Goal: Task Accomplishment & Management: Manage account settings

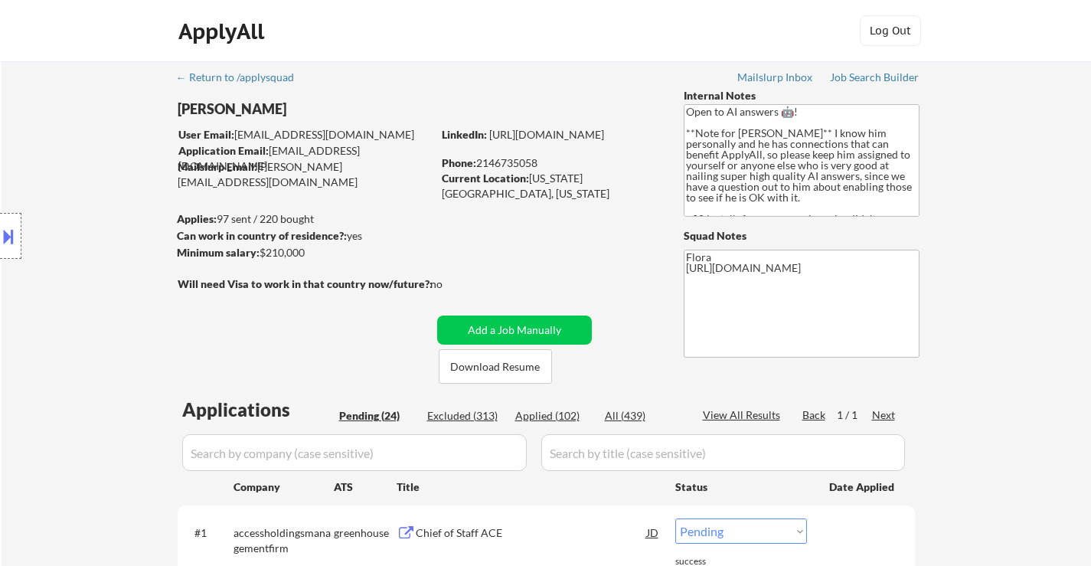
select select ""pending""
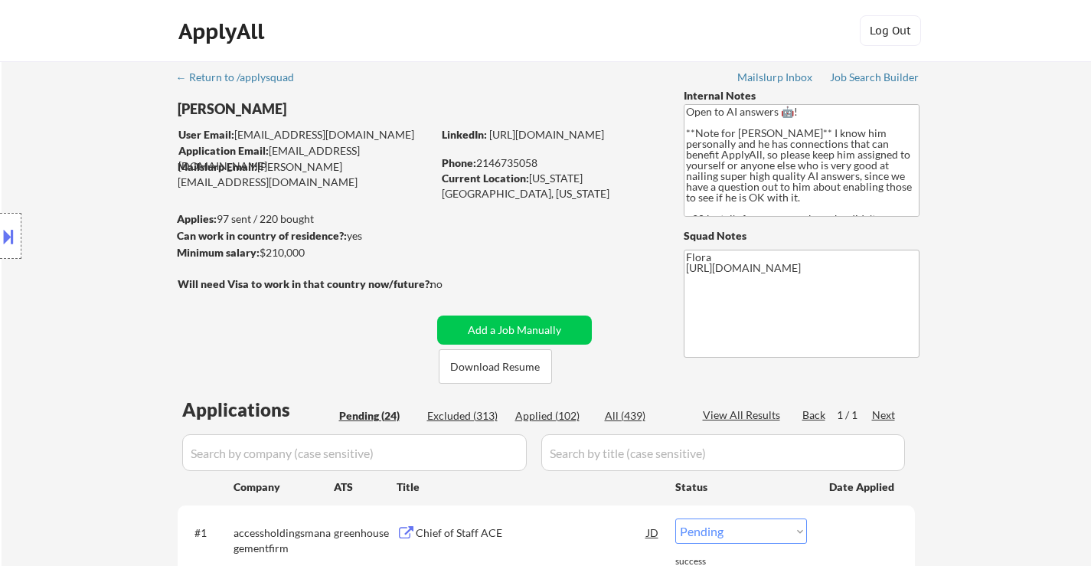
select select ""pending""
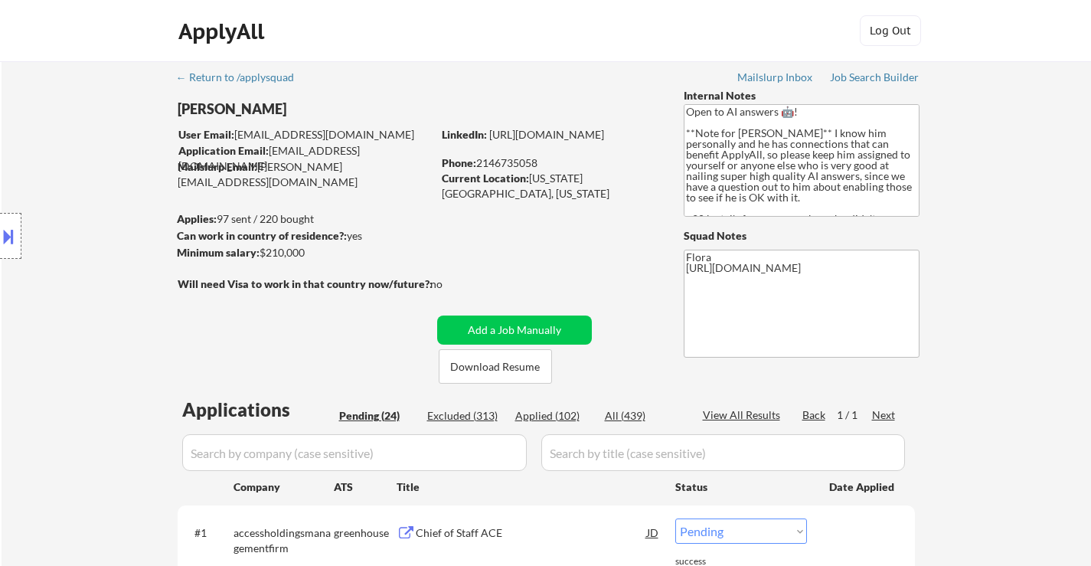
select select ""pending""
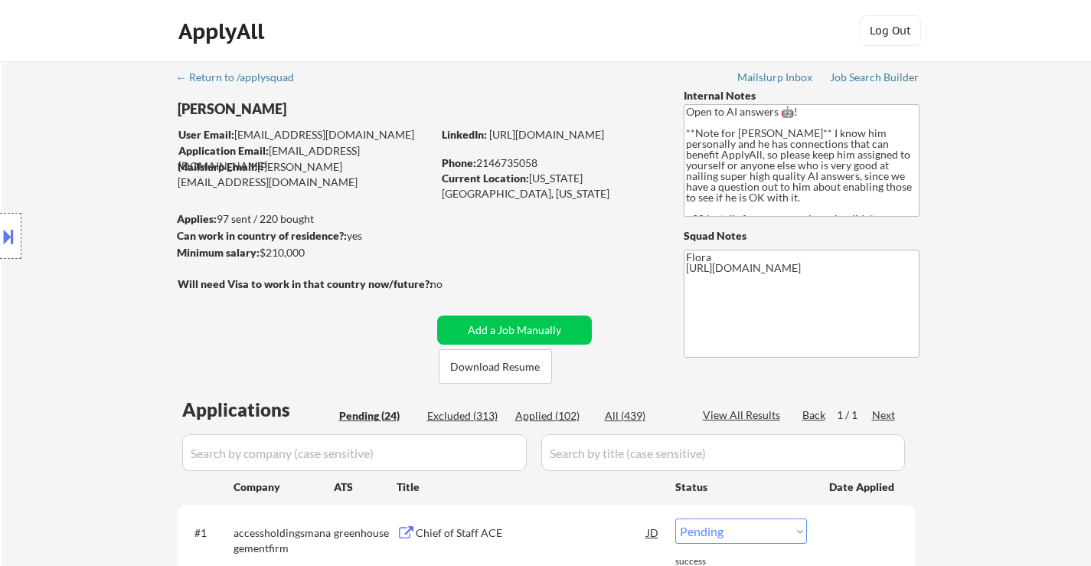
select select ""pending""
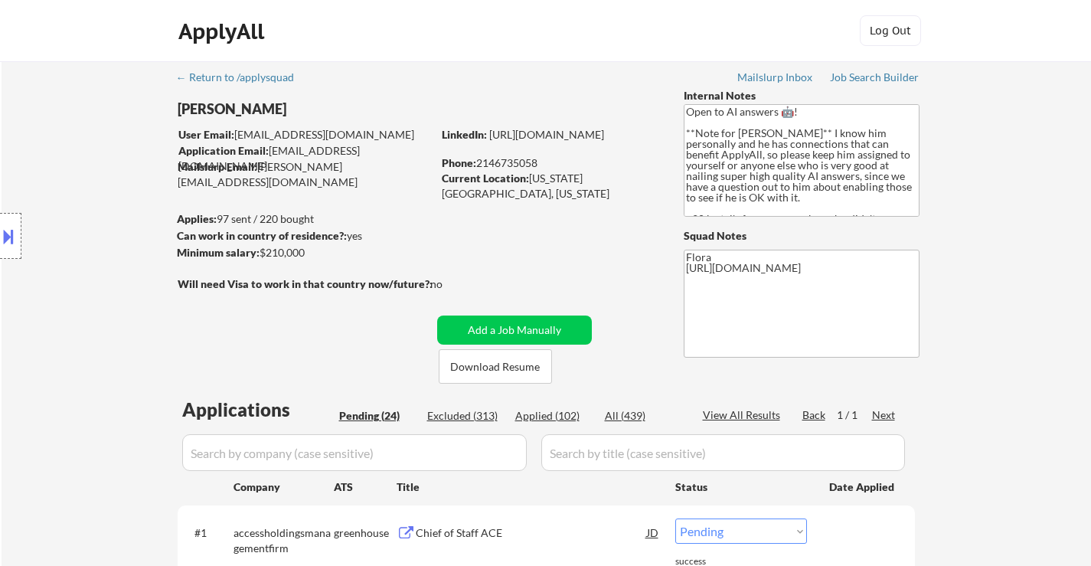
select select ""pending""
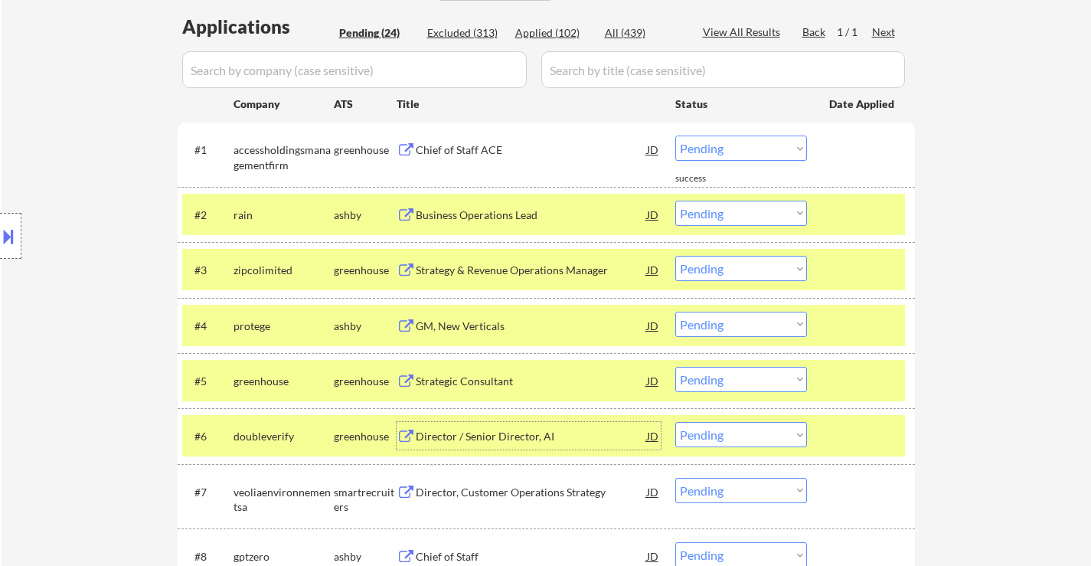
click at [497, 209] on div "Business Operations Lead" at bounding box center [531, 214] width 231 height 15
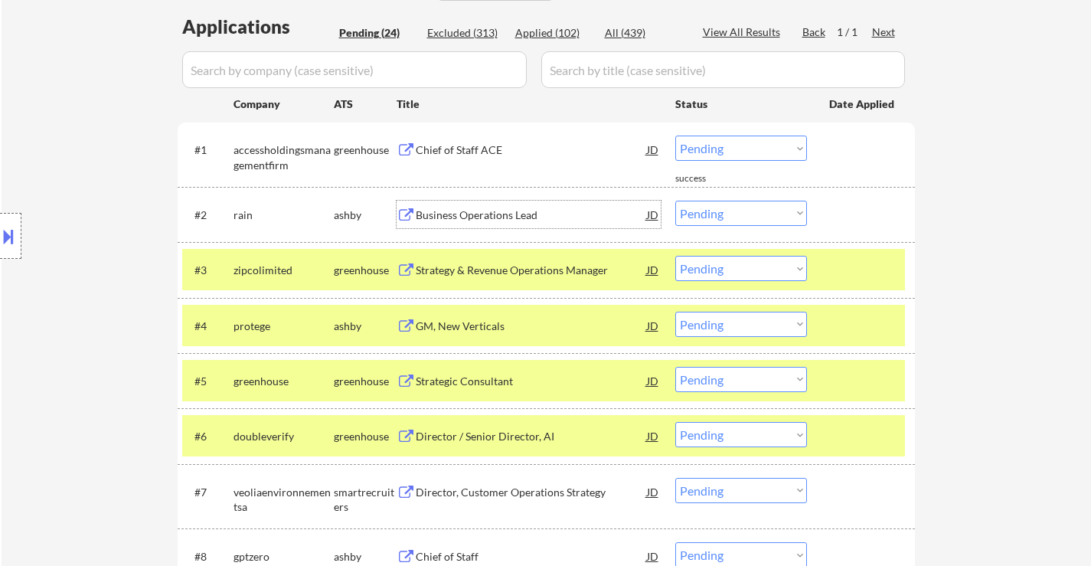
click at [708, 214] on select "Choose an option... Pending Applied Excluded (Questions) Excluded (Expired) Exc…" at bounding box center [741, 213] width 132 height 25
click at [675, 201] on select "Choose an option... Pending Applied Excluded (Questions) Excluded (Expired) Exc…" at bounding box center [741, 213] width 132 height 25
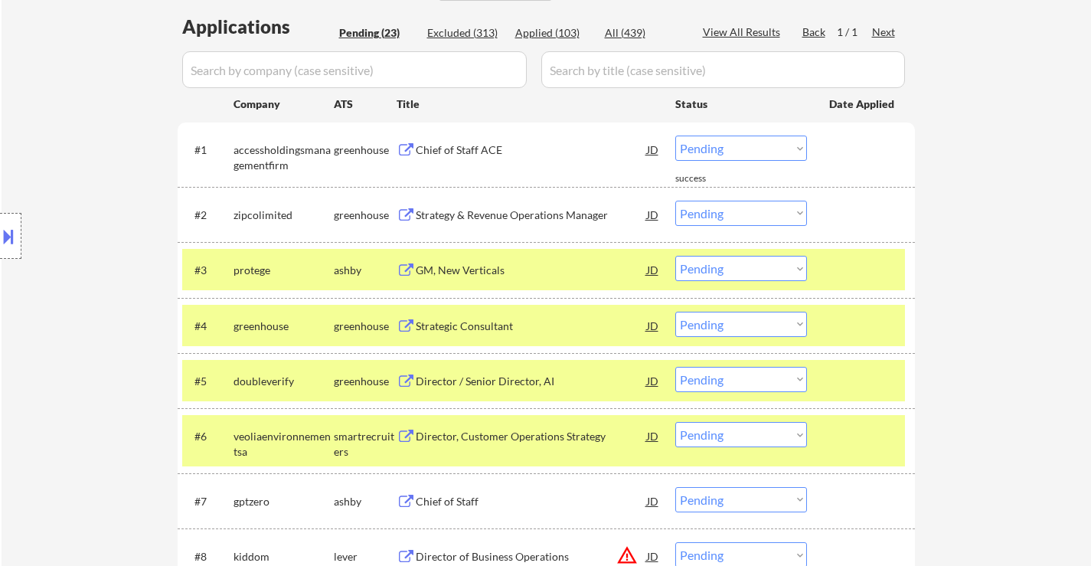
click at [730, 212] on select "Choose an option... Pending Applied Excluded (Questions) Excluded (Expired) Exc…" at bounding box center [741, 213] width 132 height 25
click at [675, 201] on select "Choose an option... Pending Applied Excluded (Questions) Excluded (Expired) Exc…" at bounding box center [741, 213] width 132 height 25
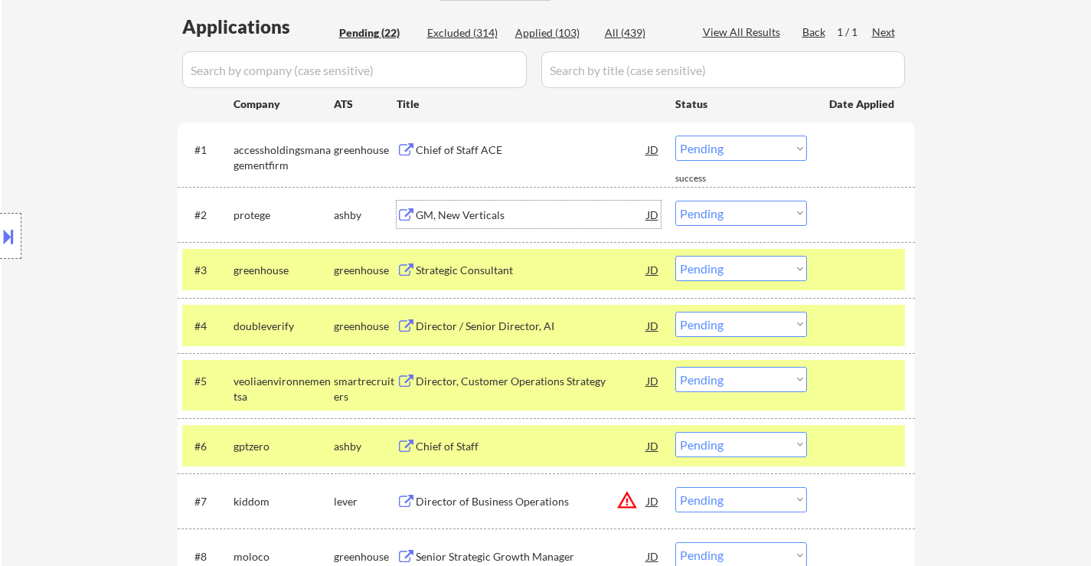
click at [464, 218] on div "GM, New Verticals" at bounding box center [531, 214] width 231 height 15
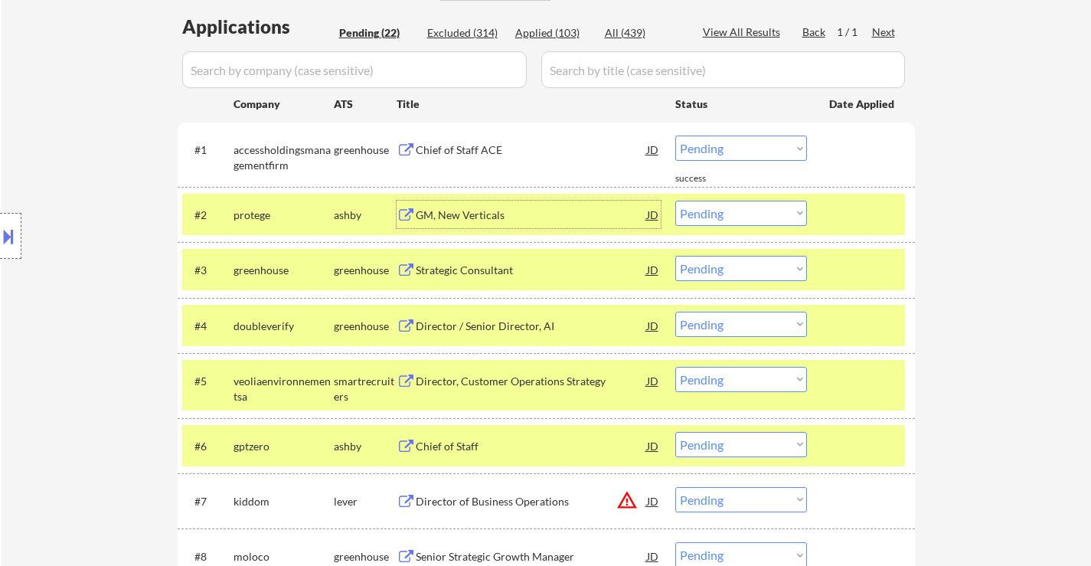
click at [734, 212] on select "Choose an option... Pending Applied Excluded (Questions) Excluded (Expired) Exc…" at bounding box center [741, 213] width 132 height 25
click at [675, 201] on select "Choose an option... Pending Applied Excluded (Questions) Excluded (Expired) Exc…" at bounding box center [741, 213] width 132 height 25
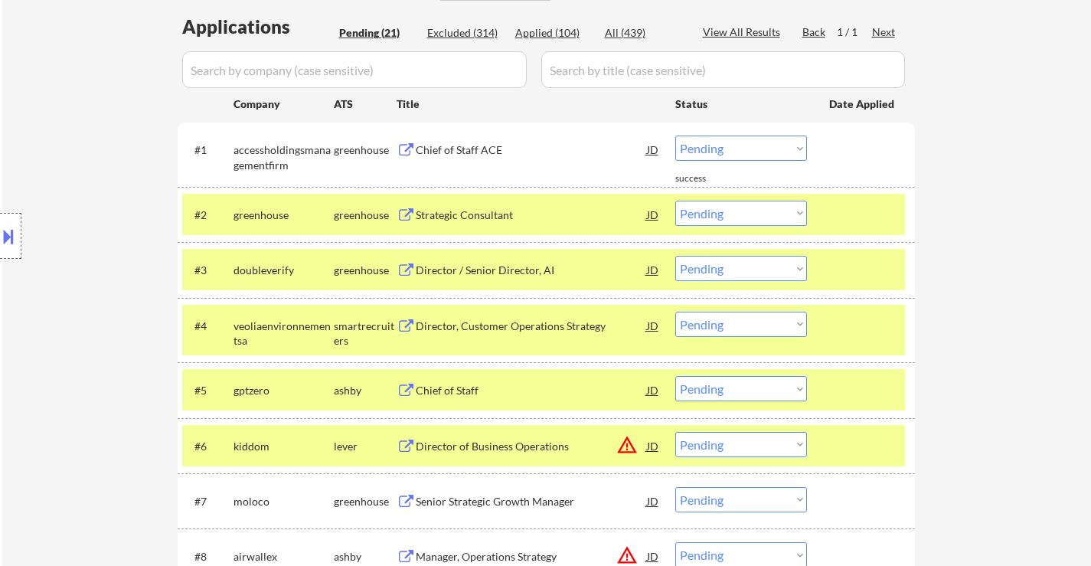
click at [765, 212] on select "Choose an option... Pending Applied Excluded (Questions) Excluded (Expired) Exc…" at bounding box center [741, 213] width 132 height 25
click at [675, 201] on select "Choose an option... Pending Applied Excluded (Questions) Excluded (Expired) Exc…" at bounding box center [741, 213] width 132 height 25
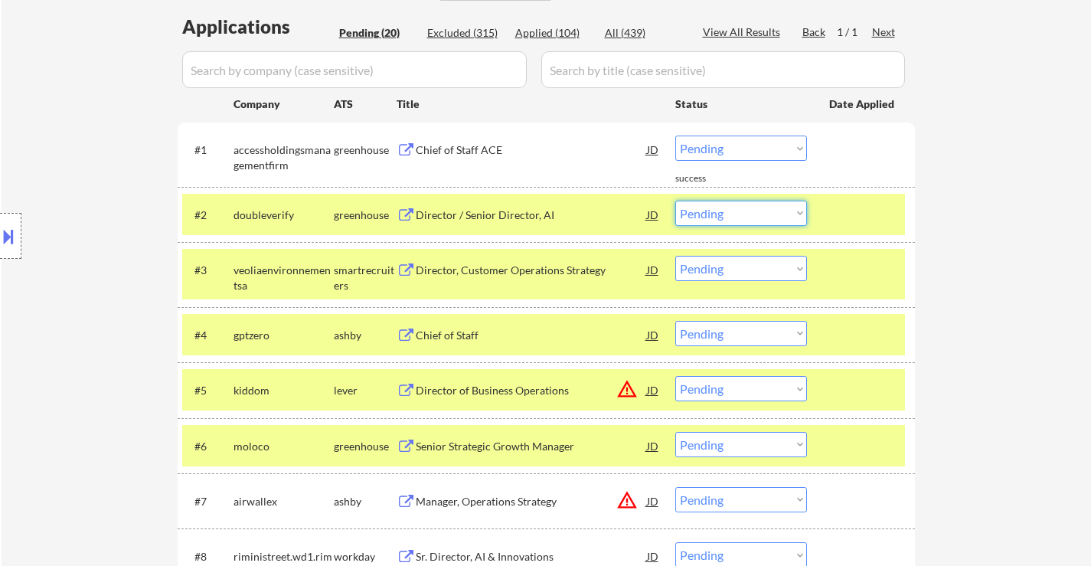
click at [724, 216] on select "Choose an option... Pending Applied Excluded (Questions) Excluded (Expired) Exc…" at bounding box center [741, 213] width 132 height 25
click at [675, 201] on select "Choose an option... Pending Applied Excluded (Questions) Excluded (Expired) Exc…" at bounding box center [741, 213] width 132 height 25
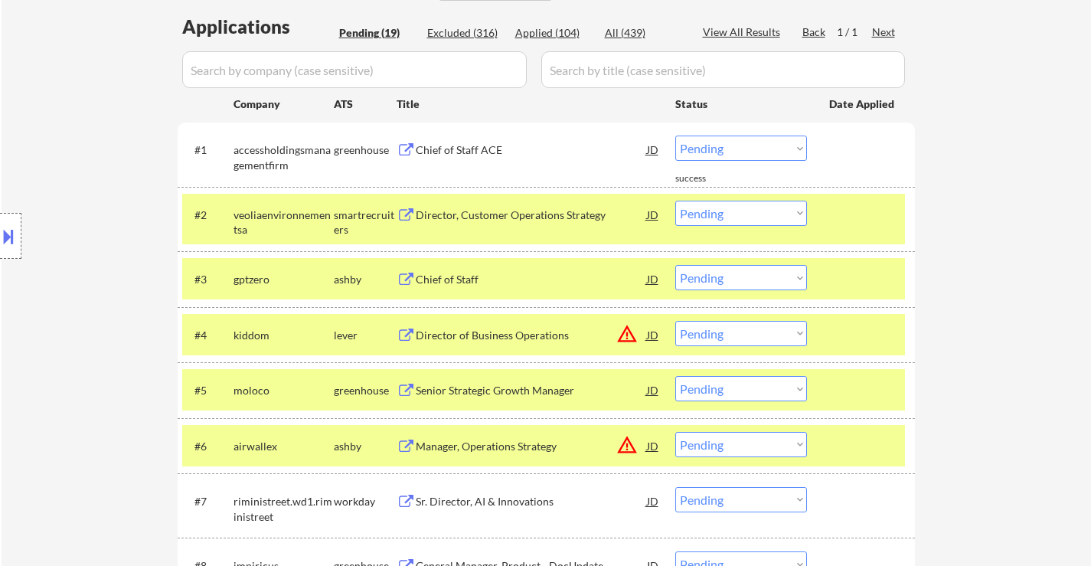
click at [860, 224] on div at bounding box center [862, 215] width 67 height 28
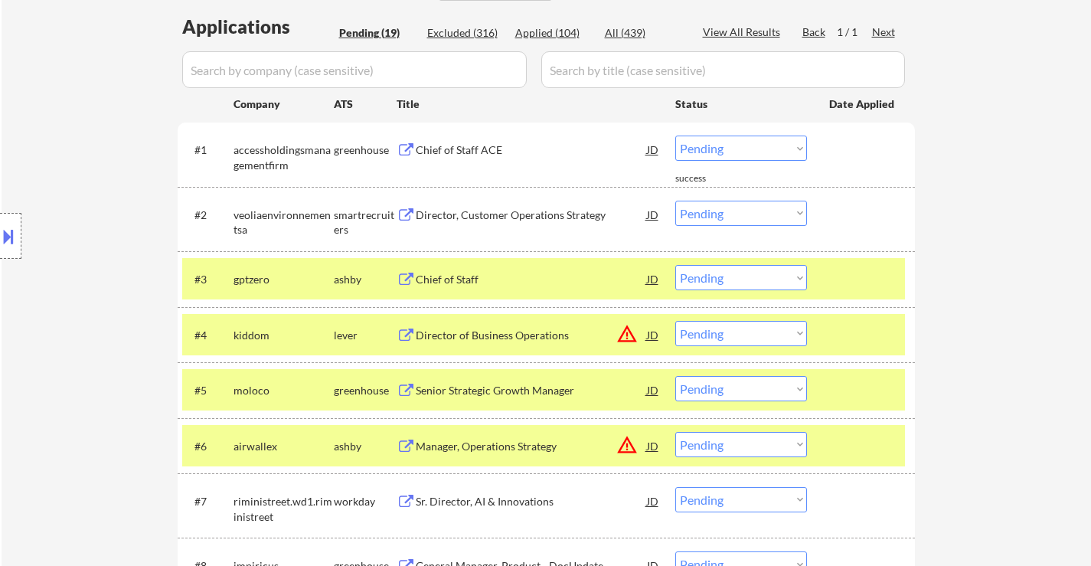
click at [846, 288] on div at bounding box center [862, 279] width 67 height 28
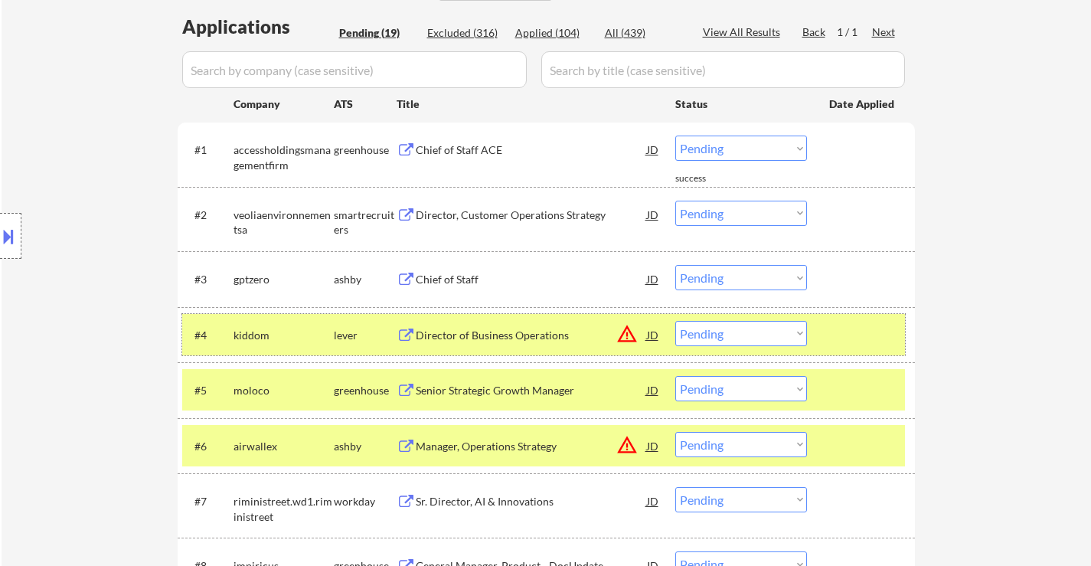
click at [839, 331] on div at bounding box center [862, 335] width 67 height 28
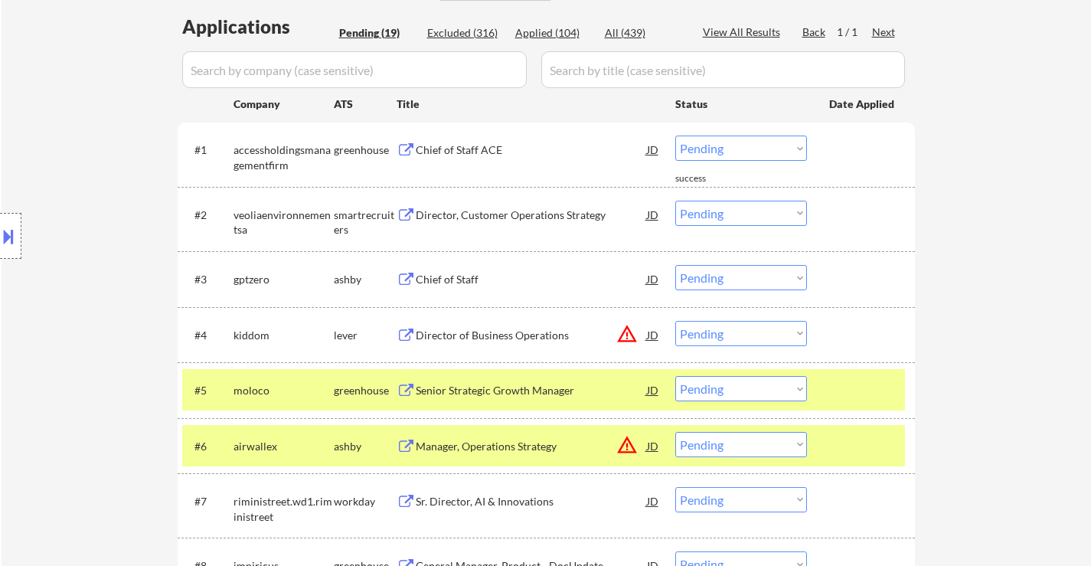
click at [846, 410] on div "#5 moloco greenhouse Senior Strategic Growth Manager JD warning_amber Choose an…" at bounding box center [543, 389] width 723 height 41
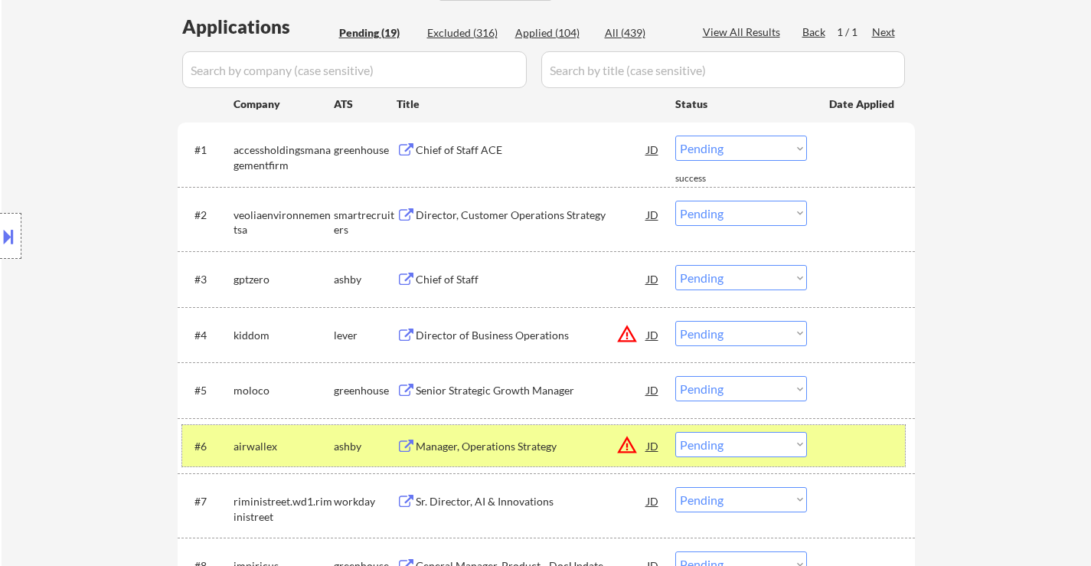
click at [851, 450] on div at bounding box center [862, 446] width 67 height 28
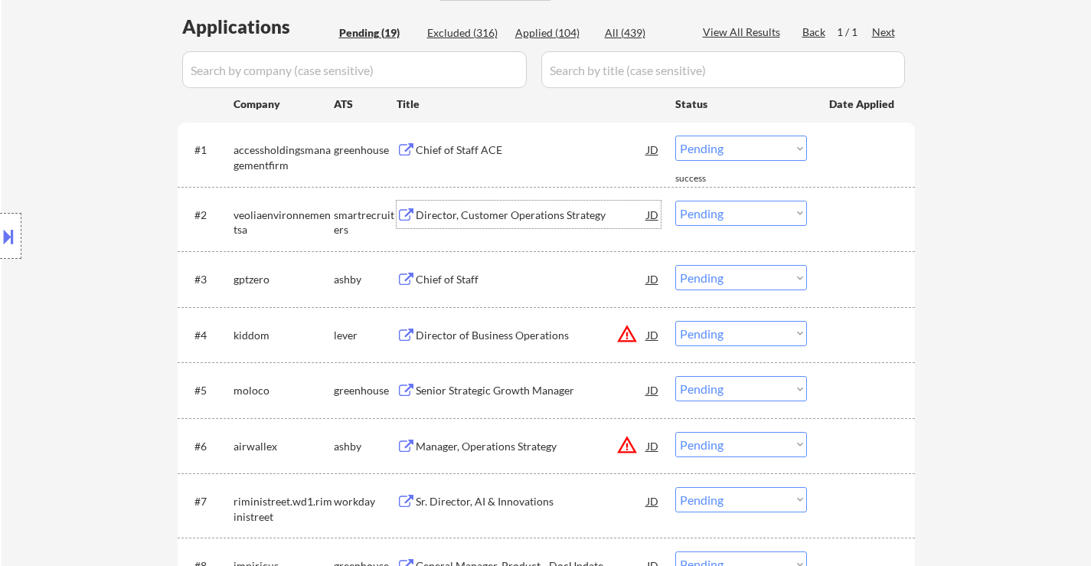
click at [516, 217] on div "Director, Customer Operations Strategy" at bounding box center [531, 214] width 231 height 15
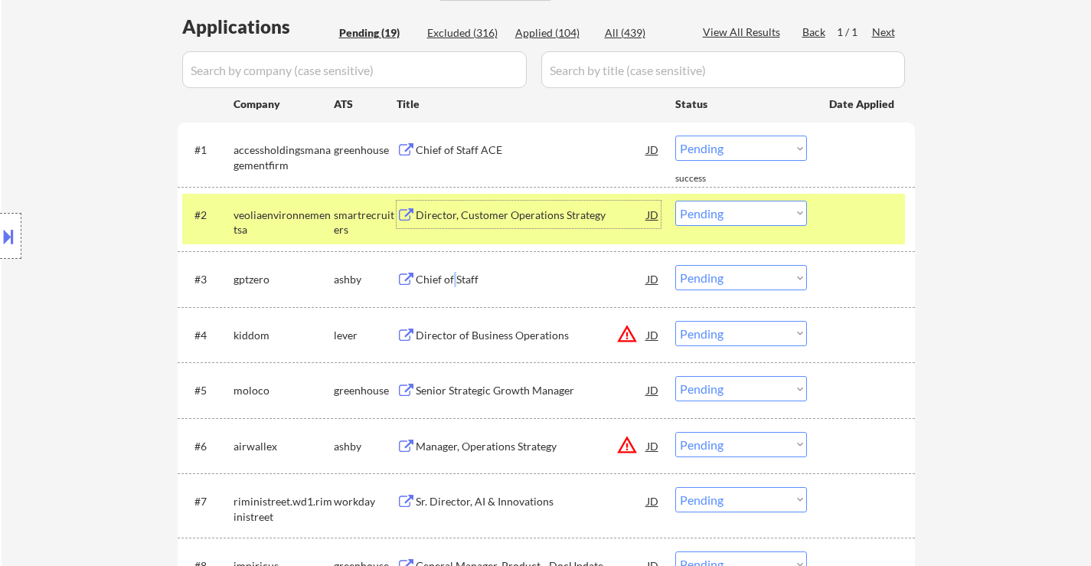
click at [454, 276] on div "Chief of Staff" at bounding box center [531, 279] width 231 height 15
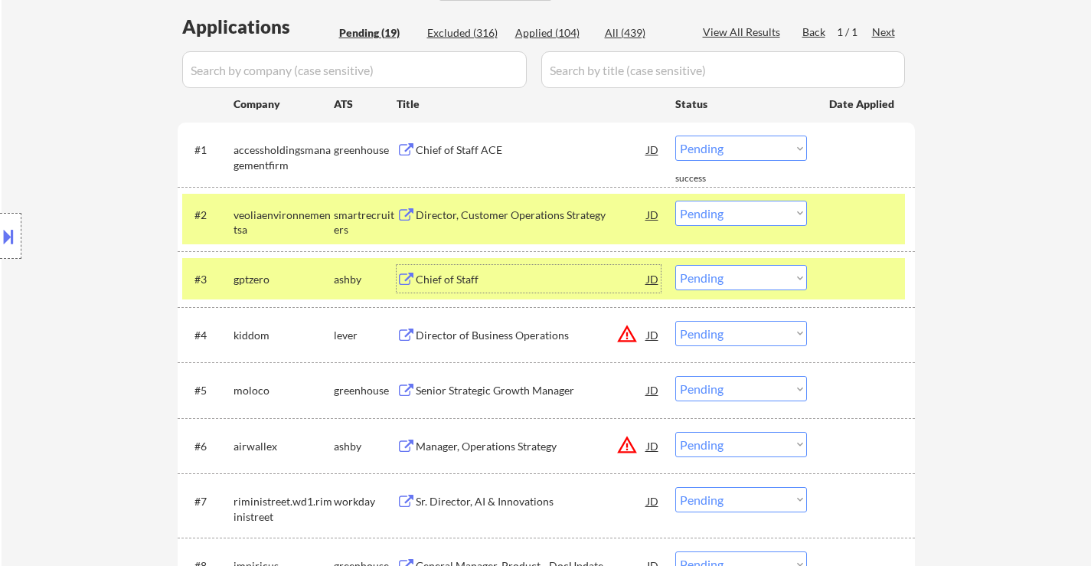
click at [484, 336] on div "Director of Business Operations" at bounding box center [531, 335] width 231 height 15
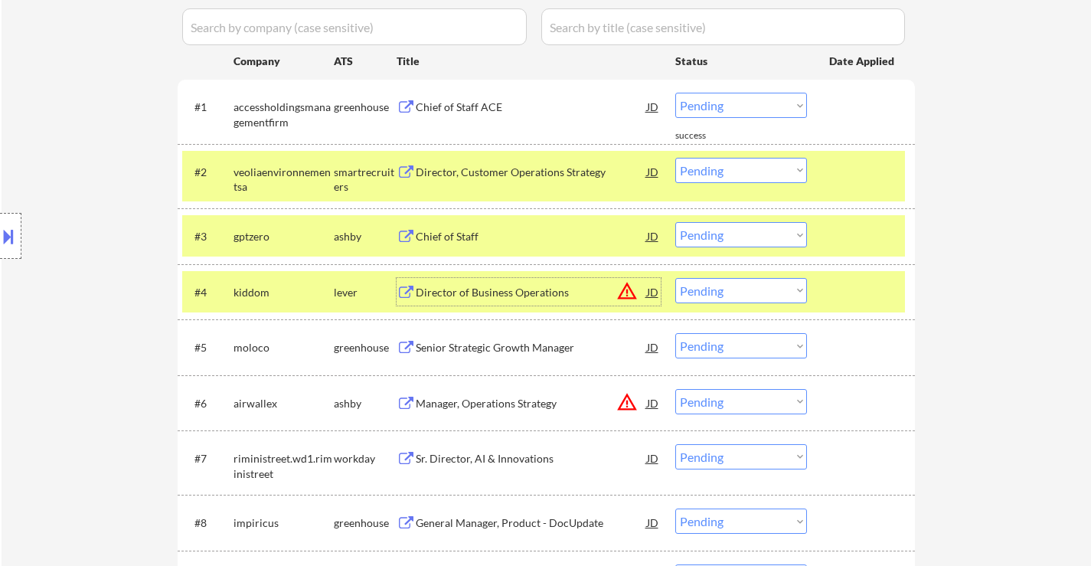
scroll to position [459, 0]
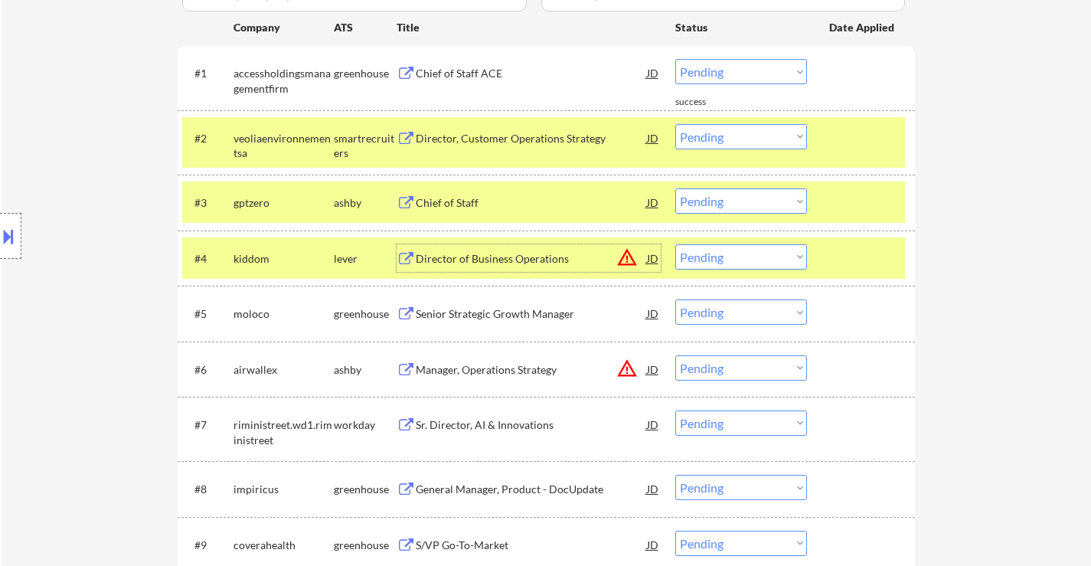
click at [523, 138] on div "Director, Customer Operations Strategy" at bounding box center [531, 138] width 231 height 15
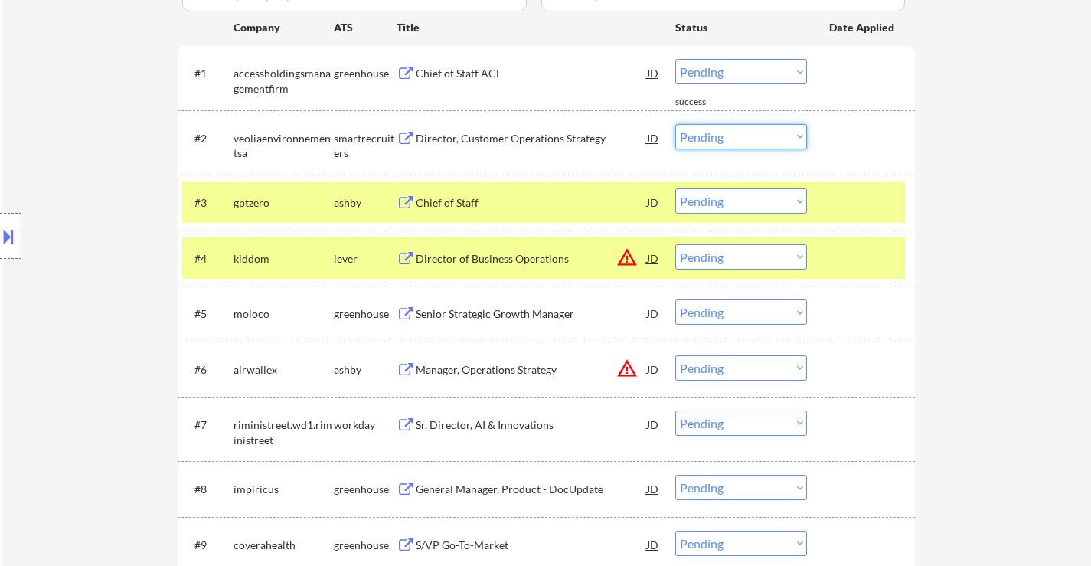
click at [694, 136] on select "Choose an option... Pending Applied Excluded (Questions) Excluded (Expired) Exc…" at bounding box center [741, 136] width 132 height 25
click at [675, 124] on select "Choose an option... Pending Applied Excluded (Questions) Excluded (Expired) Exc…" at bounding box center [741, 136] width 132 height 25
select select ""pending""
